Goal: Task Accomplishment & Management: Complete application form

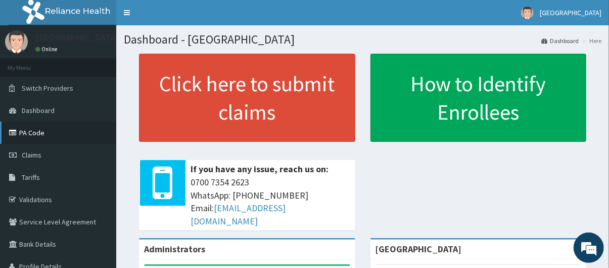
click at [61, 128] on link "PA Code" at bounding box center [58, 132] width 116 height 22
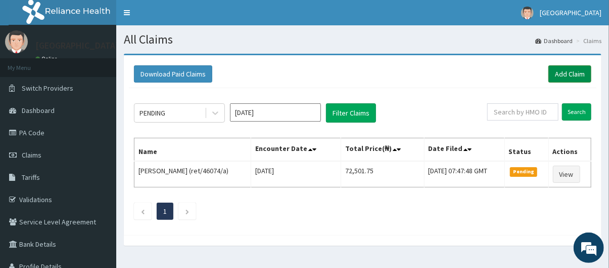
click at [572, 72] on link "Add Claim" at bounding box center [570, 73] width 43 height 17
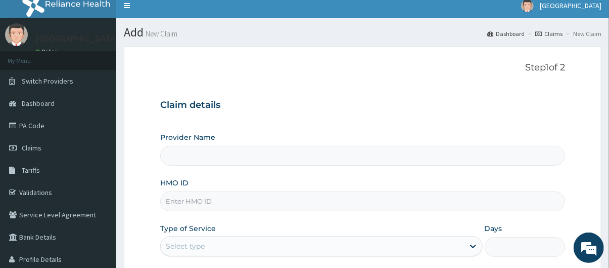
type input "[GEOGRAPHIC_DATA]"
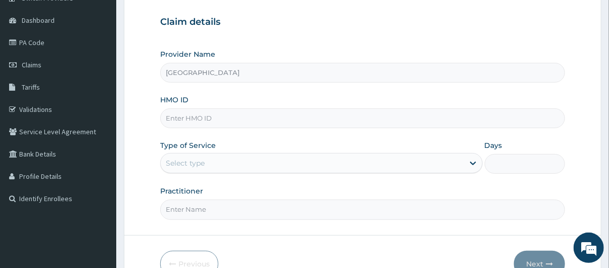
scroll to position [93, 0]
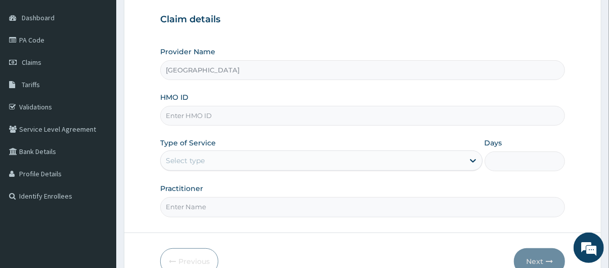
click at [308, 118] on input "HMO ID" at bounding box center [363, 116] width 406 height 20
type input "ret/46074/a"
click at [302, 158] on div "Select type" at bounding box center [312, 160] width 303 height 16
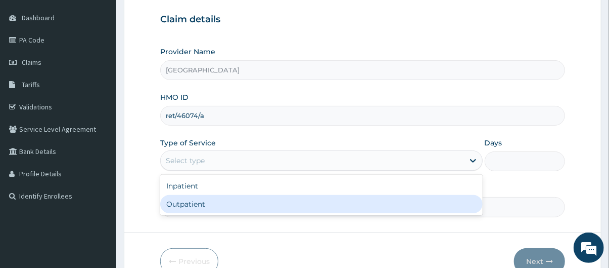
click at [297, 204] on div "Outpatient" at bounding box center [321, 204] width 323 height 18
type input "1"
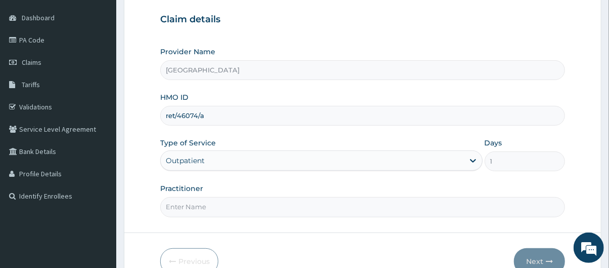
click at [282, 211] on input "Practitioner" at bounding box center [363, 207] width 406 height 20
type input "Dr Oluwatoke"
click at [539, 253] on button "Next" at bounding box center [539, 261] width 51 height 26
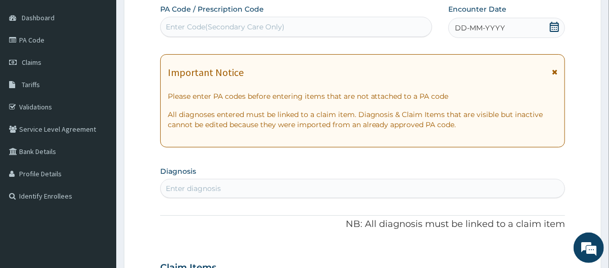
click at [297, 26] on div "Enter Code(Secondary Care Only)" at bounding box center [297, 27] width 272 height 16
paste input "PA/0D9B01"
type input "PA/0D9B01"
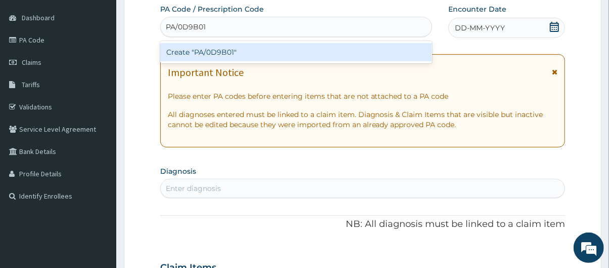
click at [295, 53] on div "Create "PA/0D9B01"" at bounding box center [296, 52] width 273 height 18
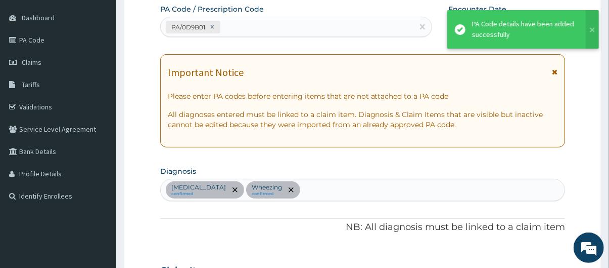
scroll to position [286, 0]
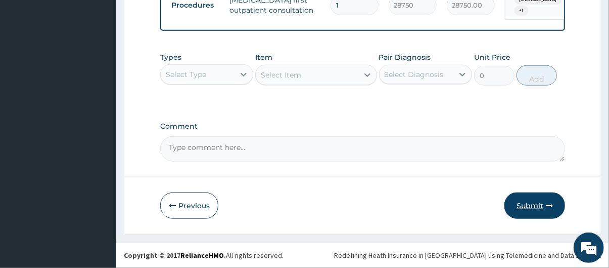
click at [541, 209] on button "Submit" at bounding box center [535, 205] width 61 height 26
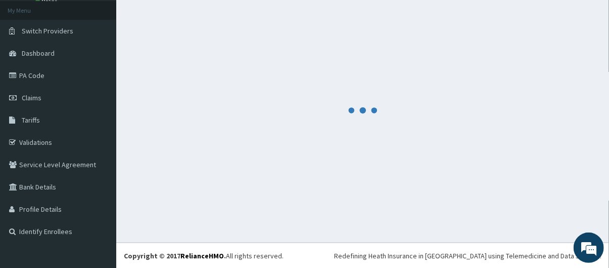
scroll to position [420, 0]
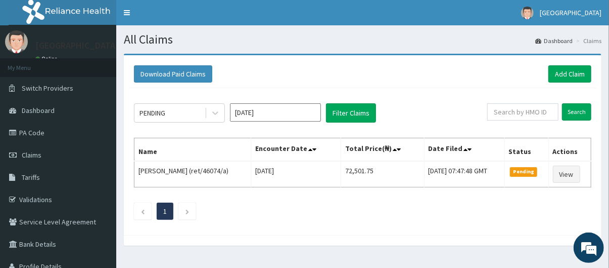
scroll to position [57, 0]
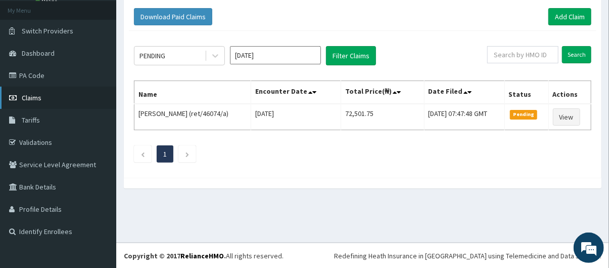
click at [67, 99] on link "Claims" at bounding box center [58, 97] width 116 height 22
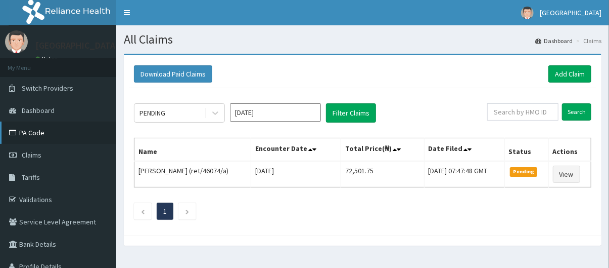
click at [65, 136] on link "PA Code" at bounding box center [58, 132] width 116 height 22
click at [570, 77] on link "Add Claim" at bounding box center [570, 73] width 43 height 17
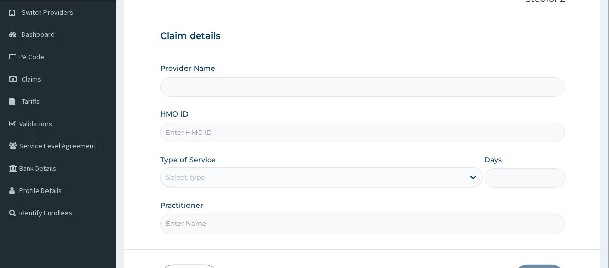
scroll to position [82, 0]
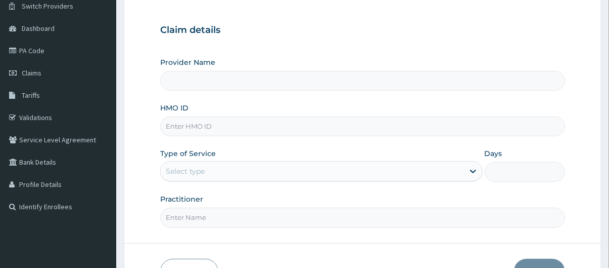
type input "[GEOGRAPHIC_DATA]"
click at [324, 123] on input "HMO ID" at bounding box center [363, 126] width 406 height 20
type input "dsc/10109/a"
click at [273, 169] on div "Select type" at bounding box center [312, 171] width 303 height 16
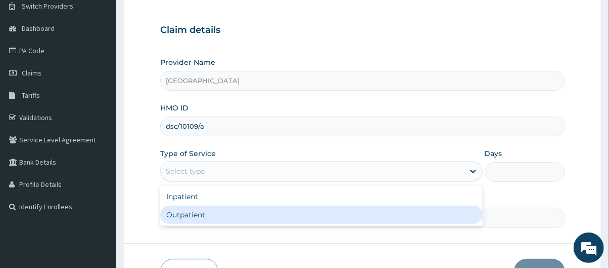
click at [255, 216] on div "Outpatient" at bounding box center [321, 214] width 323 height 18
type input "1"
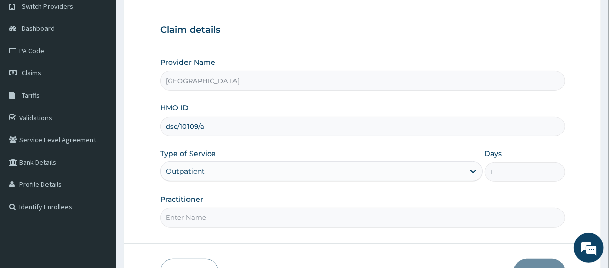
click at [340, 219] on input "Practitioner" at bounding box center [363, 217] width 406 height 20
type input "Dr Oluwatoke"
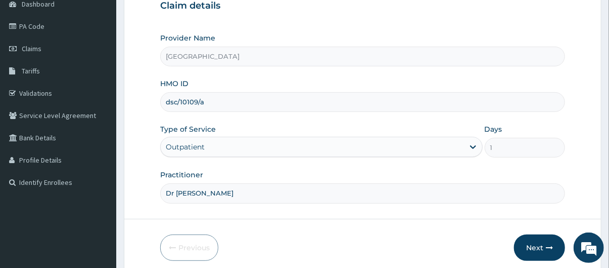
scroll to position [117, 0]
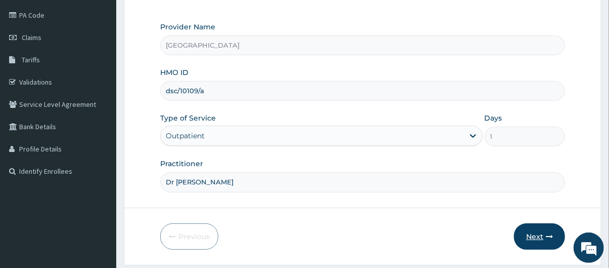
click at [550, 228] on button "Next" at bounding box center [539, 236] width 51 height 26
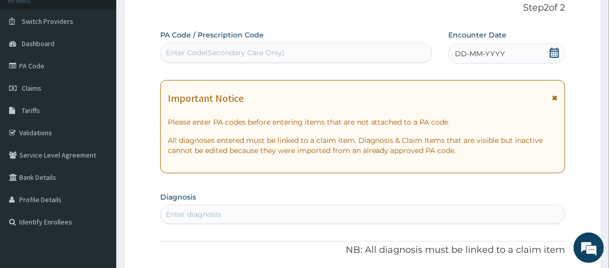
scroll to position [35, 0]
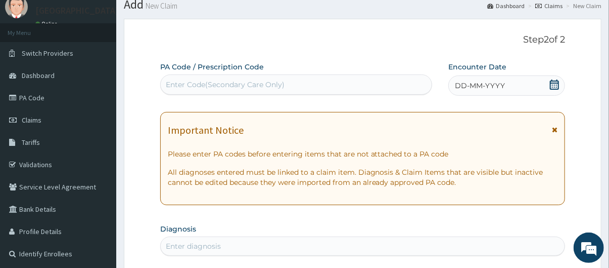
click at [300, 82] on div "Enter Code(Secondary Care Only)" at bounding box center [297, 84] width 272 height 16
paste input "PA/BDBB08"
type input "PA/BDBB08"
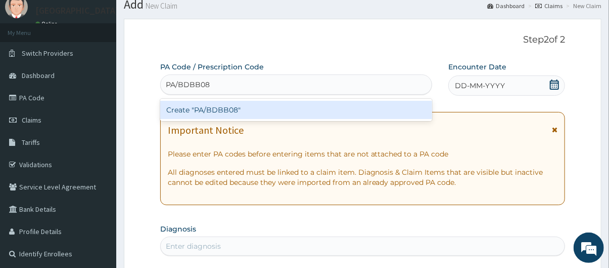
click at [288, 108] on div "Create "PA/BDBB08"" at bounding box center [296, 110] width 273 height 18
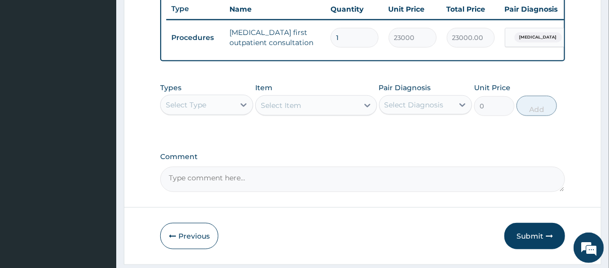
scroll to position [420, 0]
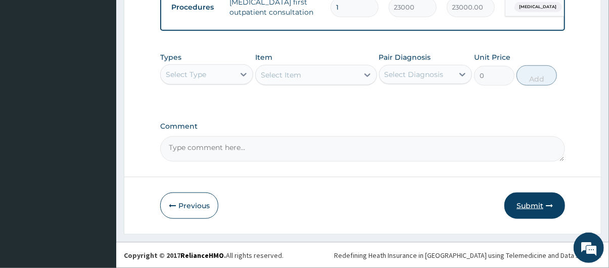
click at [541, 209] on button "Submit" at bounding box center [535, 205] width 61 height 26
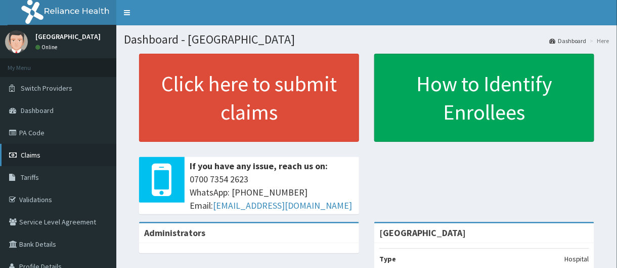
click at [71, 152] on link "Claims" at bounding box center [58, 155] width 116 height 22
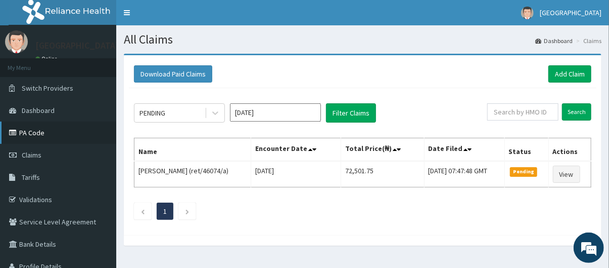
click at [61, 128] on link "PA Code" at bounding box center [58, 132] width 116 height 22
click at [162, 112] on div "PENDING" at bounding box center [153, 113] width 26 height 10
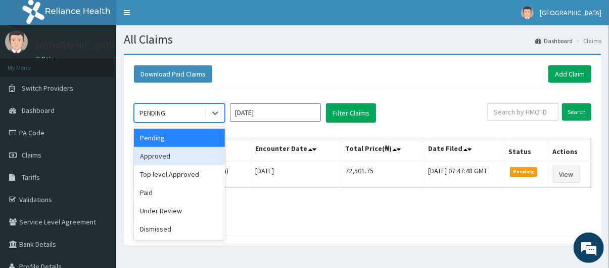
click at [188, 159] on div "Approved" at bounding box center [179, 156] width 91 height 18
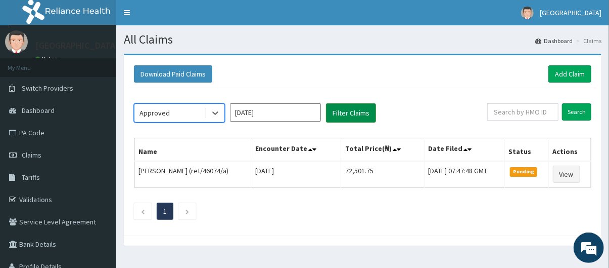
click at [357, 116] on button "Filter Claims" at bounding box center [351, 112] width 50 height 19
click at [346, 111] on button "Filter Claims" at bounding box center [351, 112] width 50 height 19
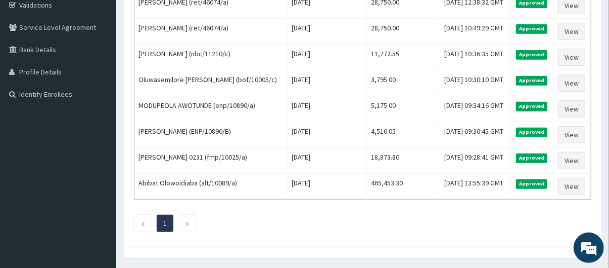
scroll to position [191, 0]
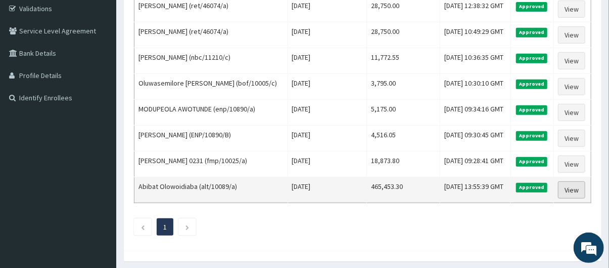
click at [575, 190] on link "View" at bounding box center [571, 189] width 27 height 17
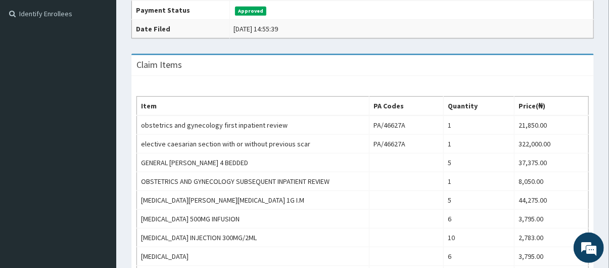
scroll to position [278, 0]
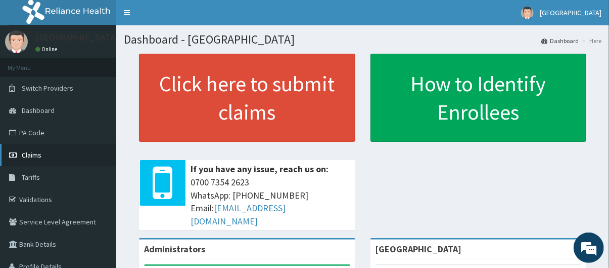
click at [46, 157] on link "Claims" at bounding box center [58, 155] width 116 height 22
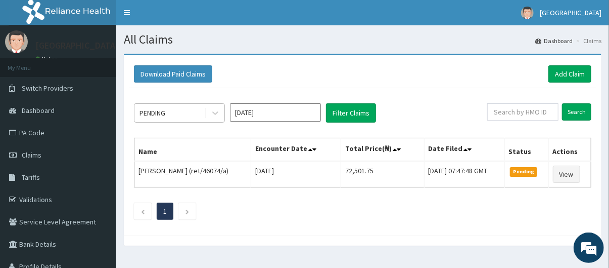
click at [183, 113] on div "PENDING" at bounding box center [170, 113] width 70 height 16
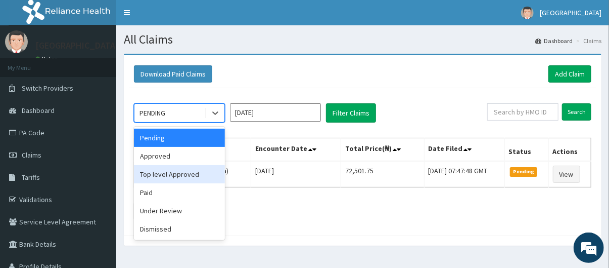
click at [184, 177] on div "Top level Approved" at bounding box center [179, 174] width 91 height 18
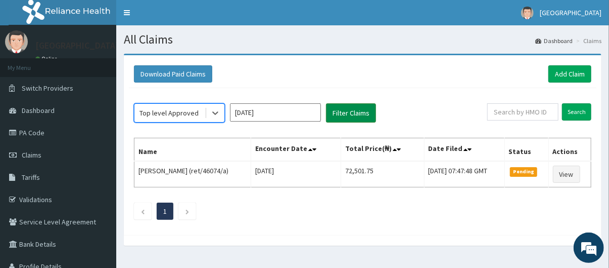
click at [352, 112] on button "Filter Claims" at bounding box center [351, 112] width 50 height 19
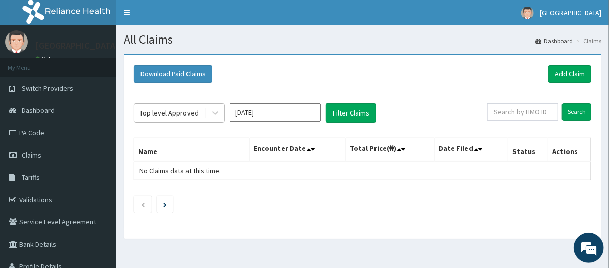
click at [186, 110] on div "Top level Approved" at bounding box center [169, 113] width 59 height 10
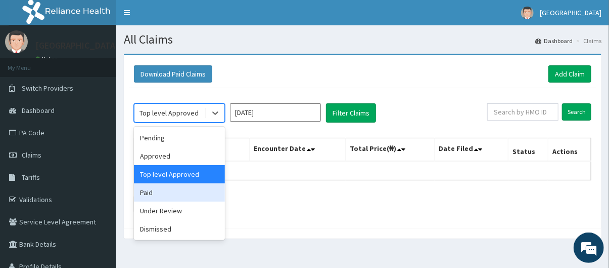
click at [177, 194] on div "Paid" at bounding box center [179, 192] width 91 height 18
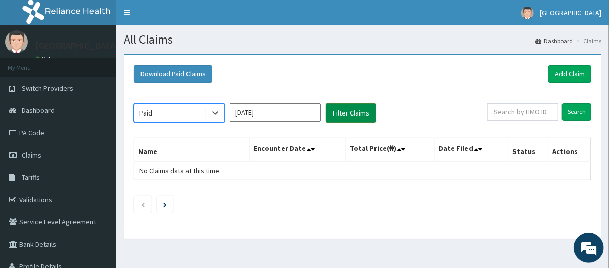
click at [338, 111] on button "Filter Claims" at bounding box center [351, 112] width 50 height 19
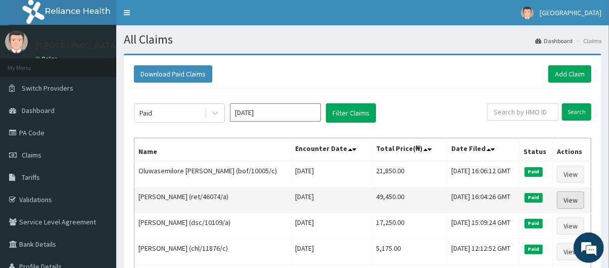
click at [562, 194] on link "View" at bounding box center [570, 199] width 27 height 17
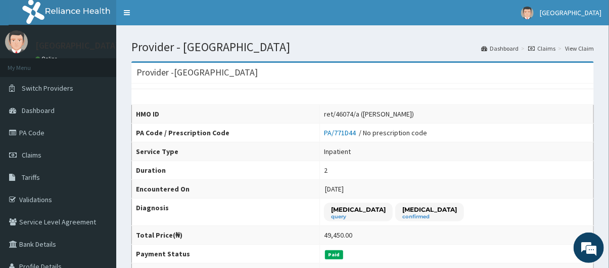
drag, startPoint x: 613, startPoint y: 101, endPoint x: 613, endPoint y: 31, distance: 69.3
click at [35, 134] on link "PA Code" at bounding box center [58, 132] width 116 height 22
click at [39, 150] on span "Claims" at bounding box center [32, 154] width 20 height 9
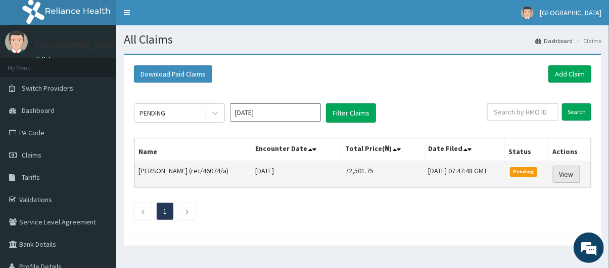
click at [575, 175] on link "View" at bounding box center [566, 173] width 27 height 17
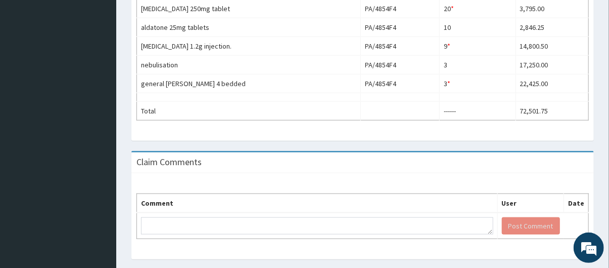
scroll to position [405, 0]
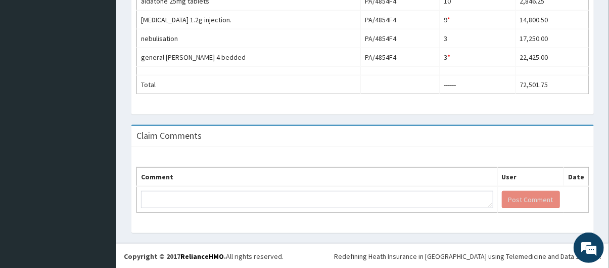
drag, startPoint x: 616, startPoint y: 89, endPoint x: 616, endPoint y: 263, distance: 174.5
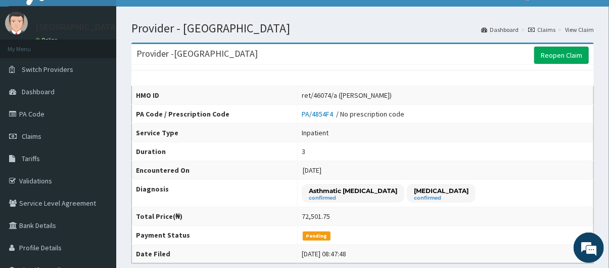
scroll to position [0, 0]
